Goal: Find specific page/section: Find specific page/section

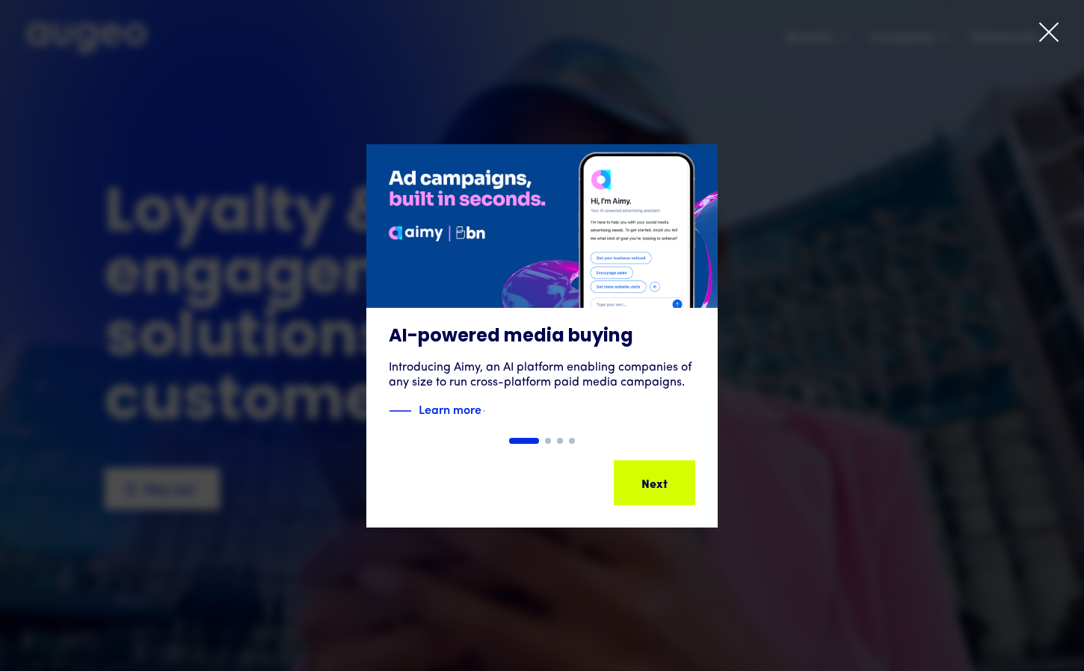
click at [1052, 29] on icon at bounding box center [1049, 32] width 22 height 22
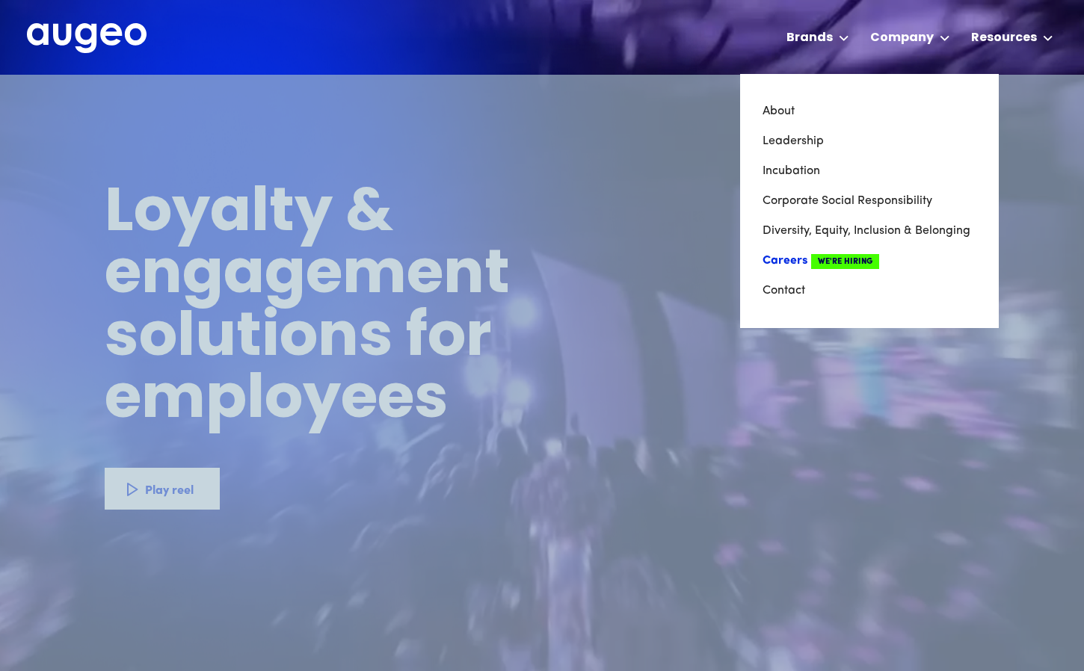
click at [793, 259] on link "Careers We're Hiring" at bounding box center [870, 261] width 214 height 30
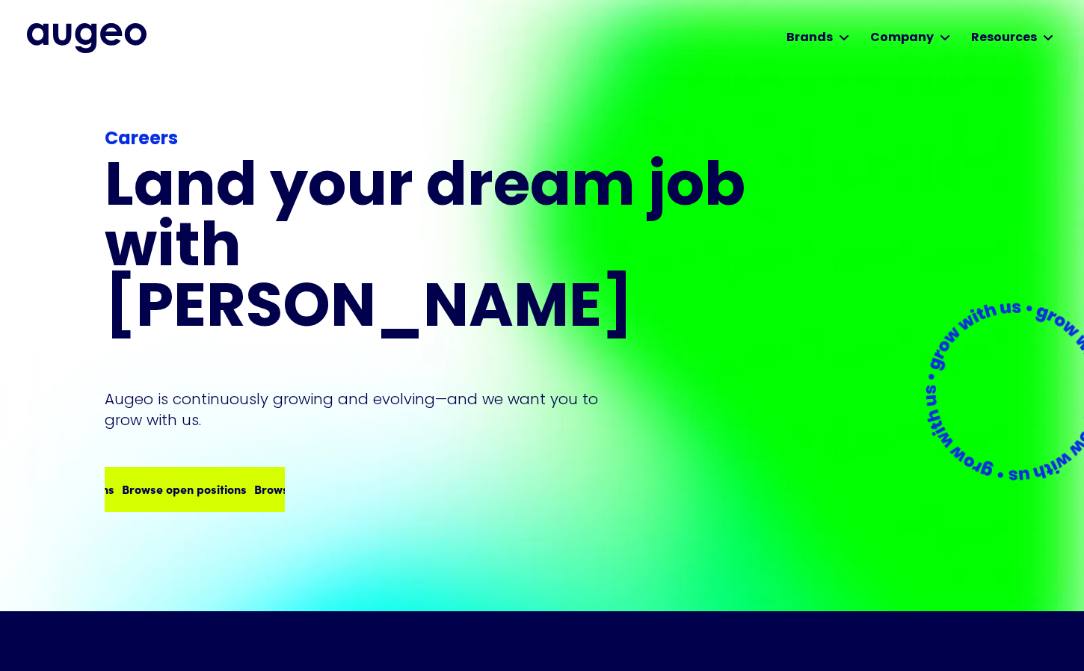
click at [252, 480] on div "Browse open positions" at bounding box center [314, 489] width 125 height 18
